Goal: Use online tool/utility: Use online tool/utility

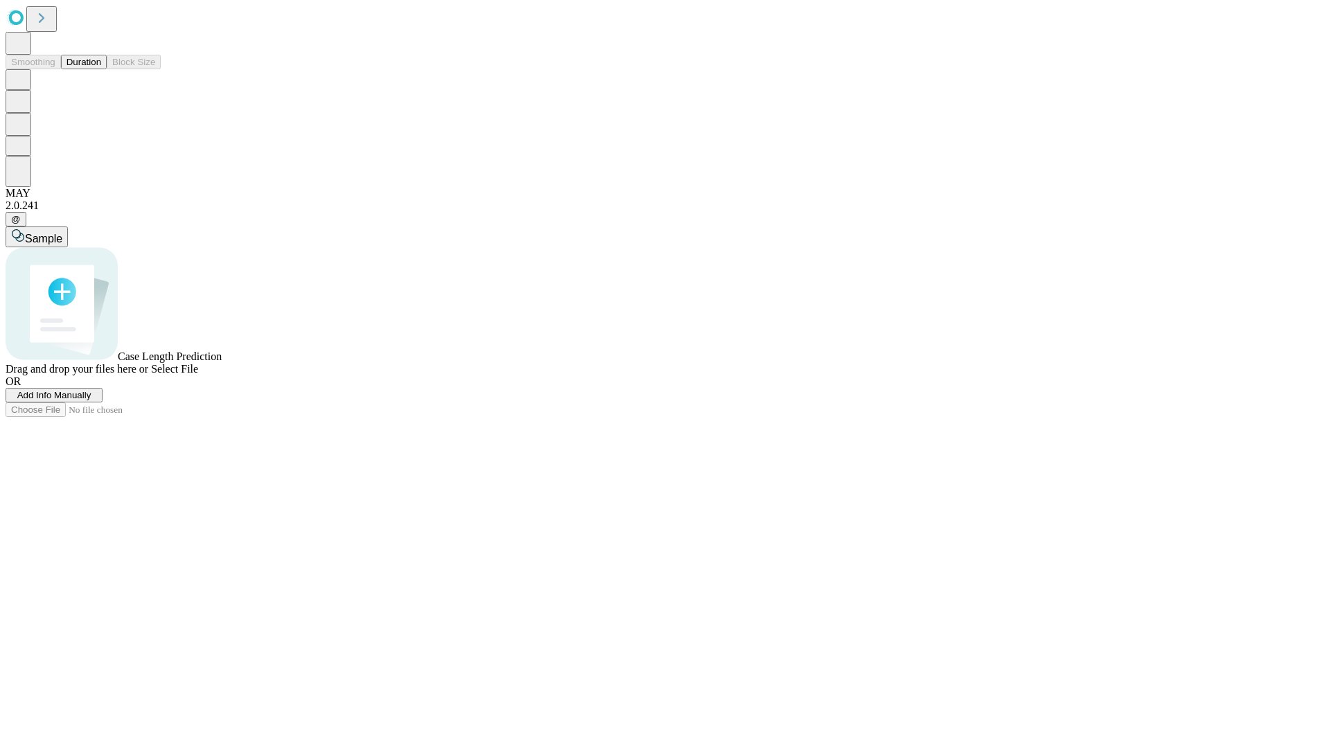
click at [198, 375] on span "Select File" at bounding box center [174, 369] width 47 height 12
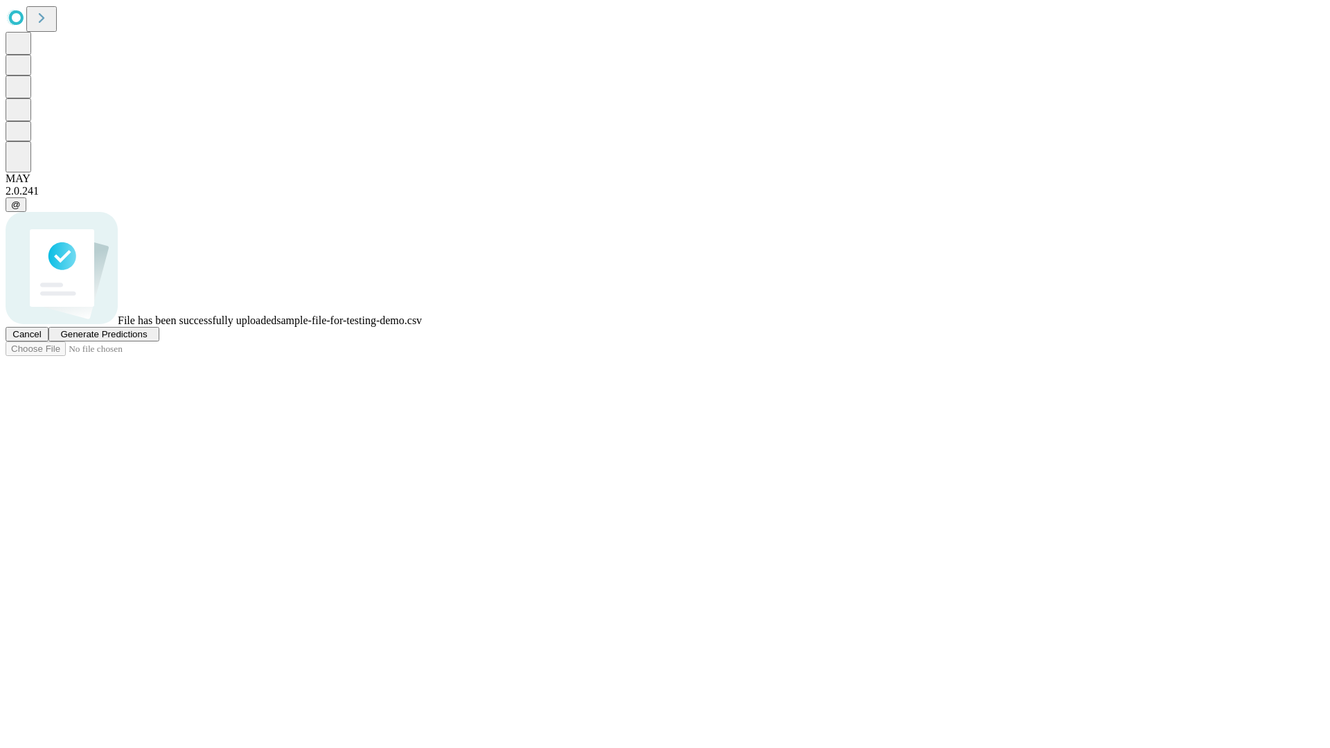
click at [147, 339] on span "Generate Predictions" at bounding box center [103, 334] width 87 height 10
